Goal: Navigation & Orientation: Find specific page/section

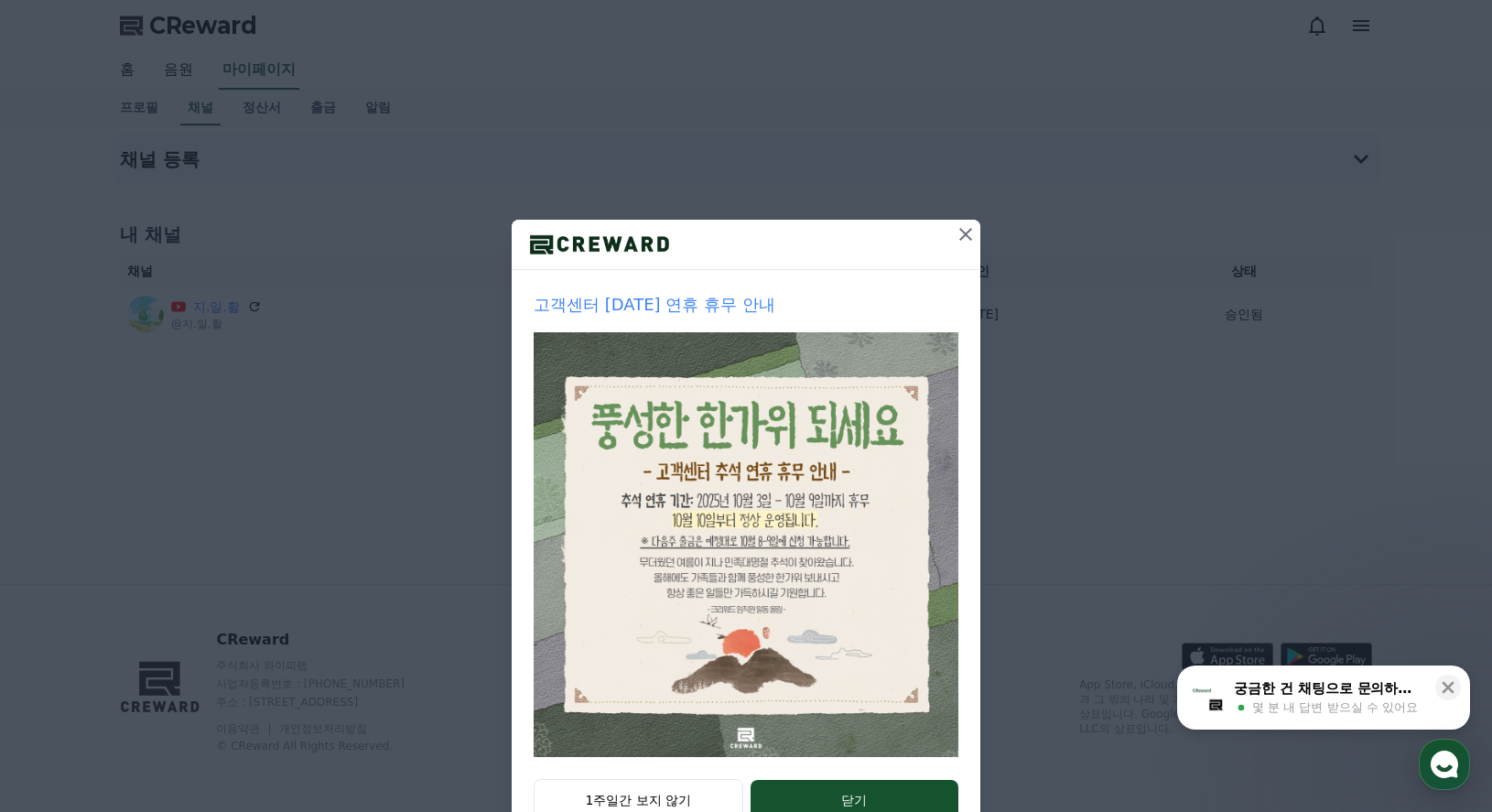
click at [962, 238] on icon at bounding box center [966, 235] width 13 height 13
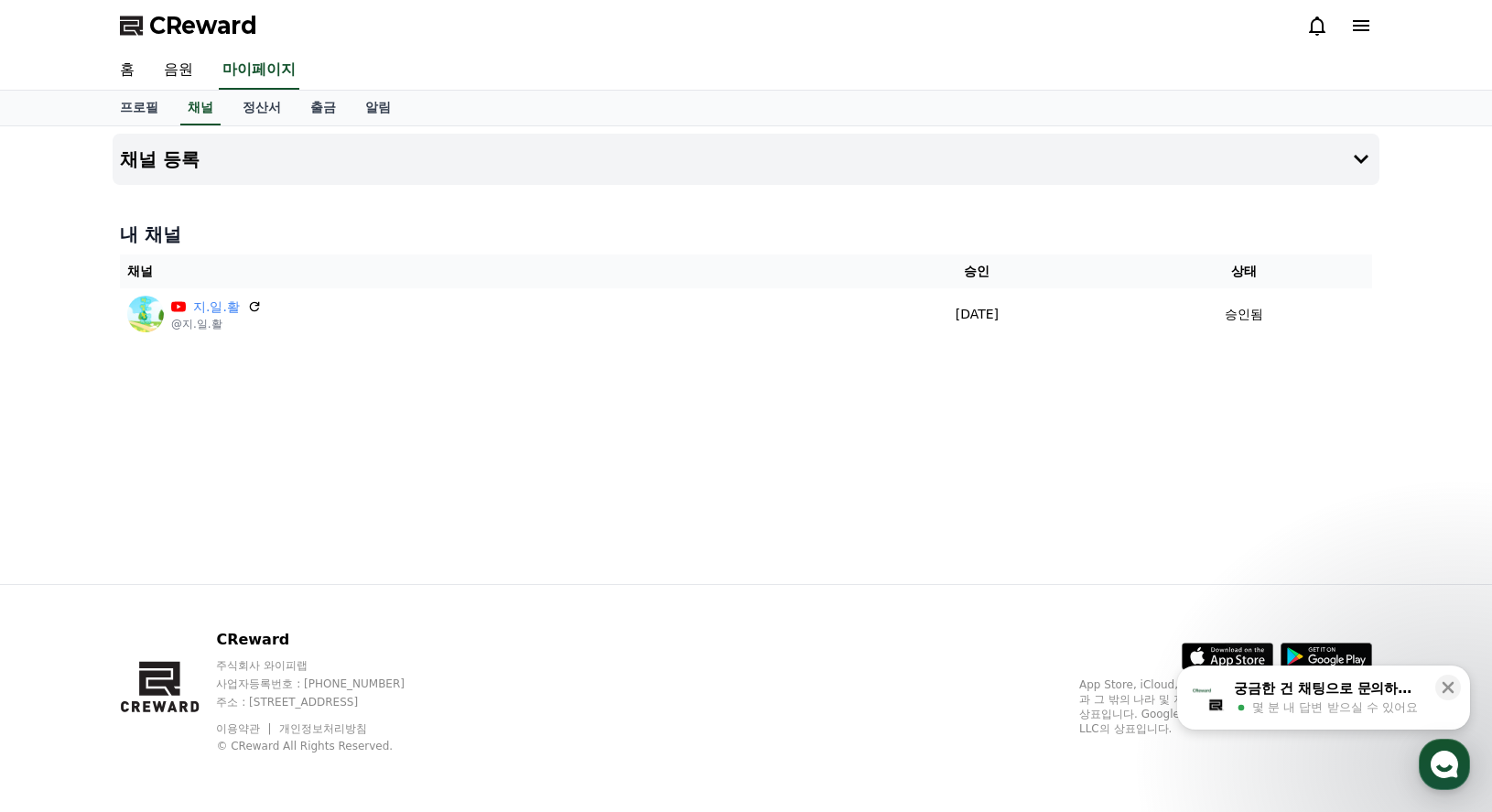
click at [1323, 32] on icon at bounding box center [1317, 26] width 16 height 19
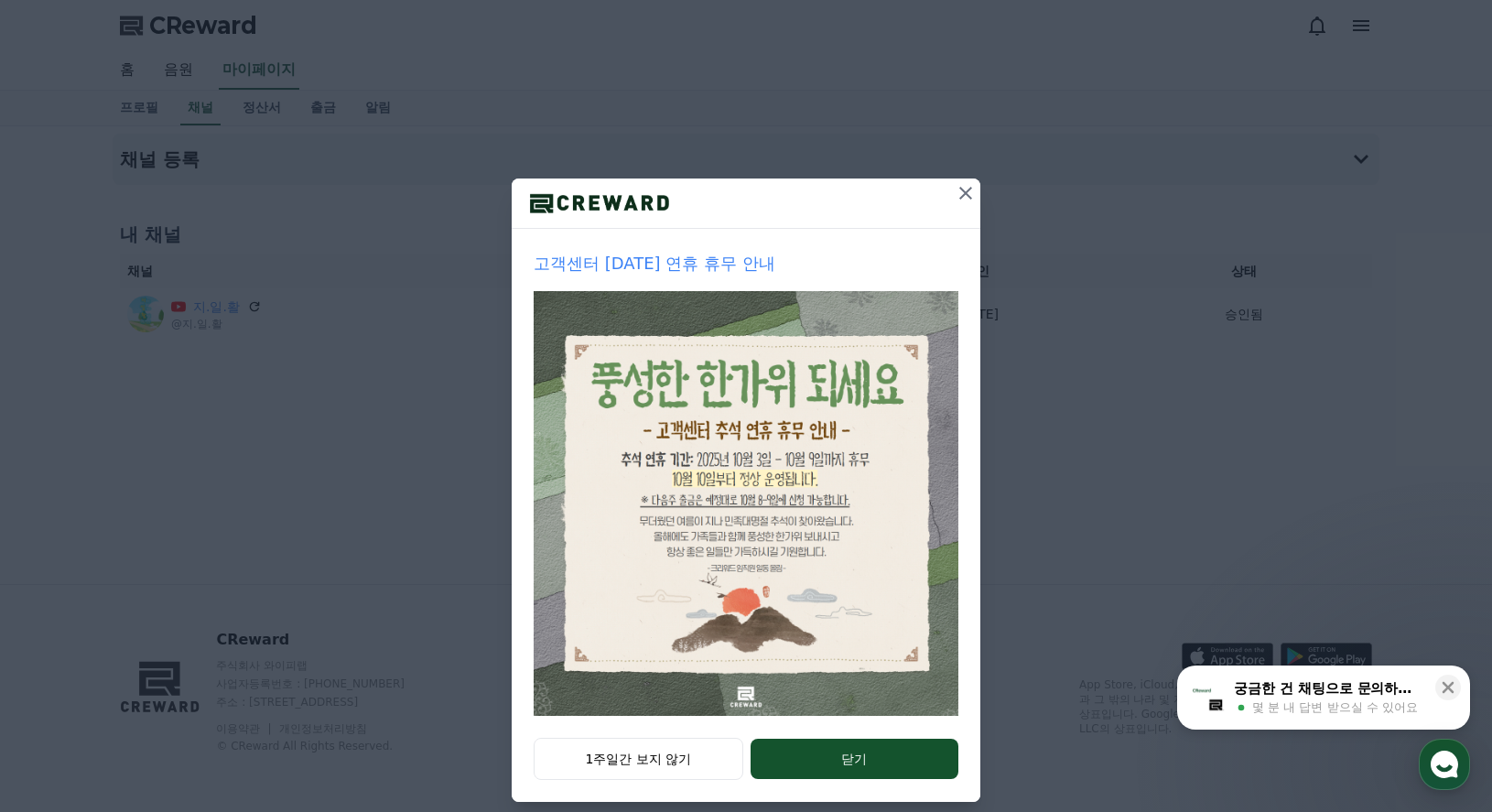
scroll to position [61, 0]
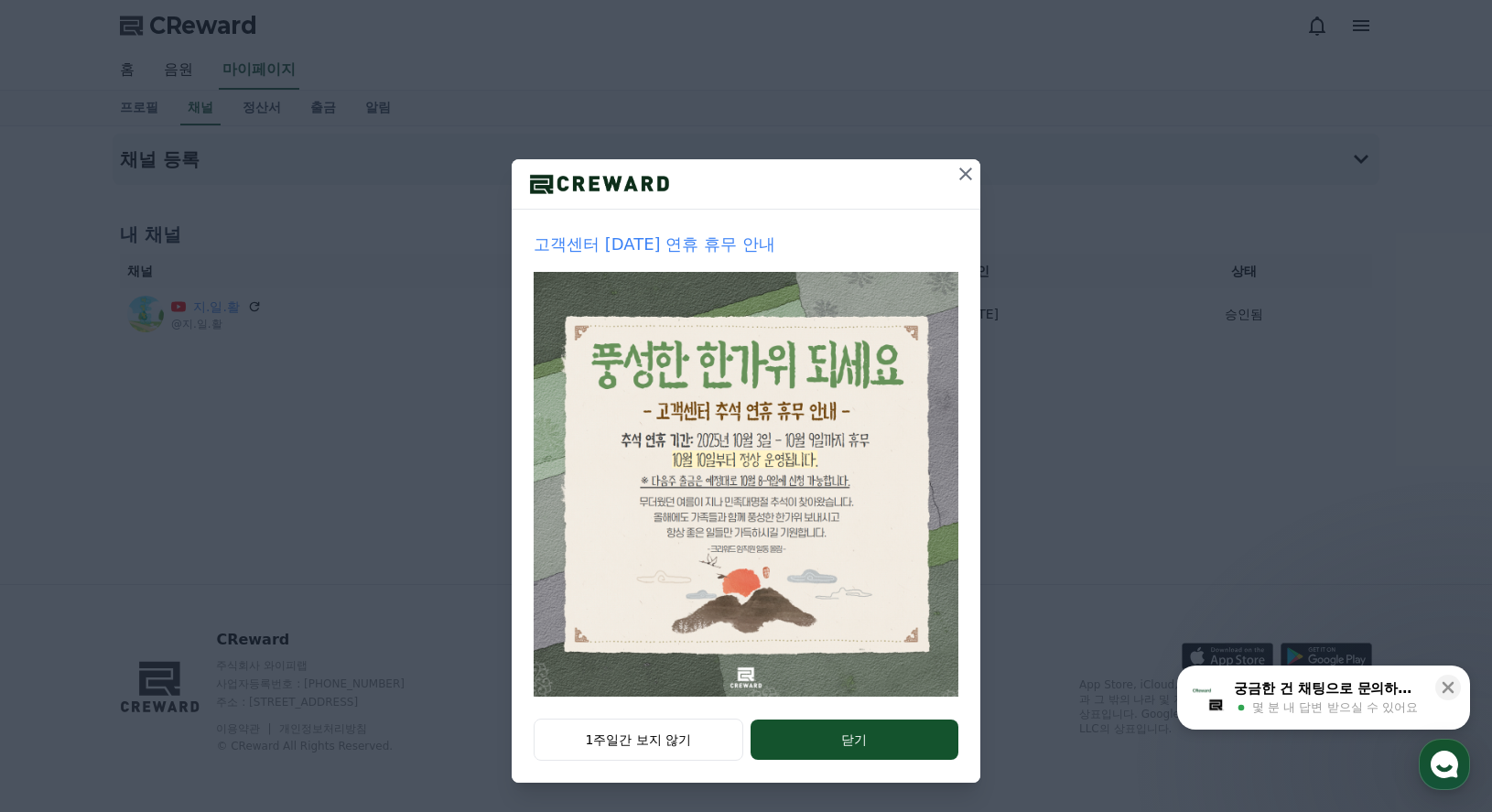
click at [957, 181] on icon at bounding box center [965, 173] width 22 height 22
